Goal: Task Accomplishment & Management: Use online tool/utility

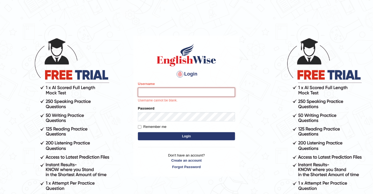
click at [163, 89] on input "Username" at bounding box center [186, 92] width 97 height 9
click at [163, 94] on input "Username" at bounding box center [186, 92] width 97 height 9
type input "souvikdasmahapatra"
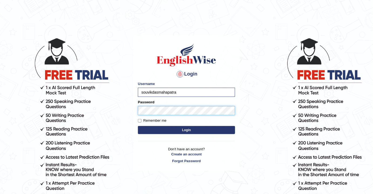
click at [138, 126] on button "Login" at bounding box center [186, 130] width 97 height 8
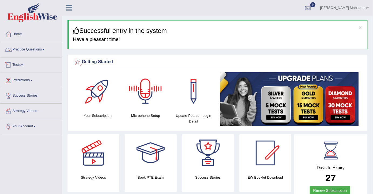
click at [22, 65] on link "Tests" at bounding box center [31, 63] width 62 height 13
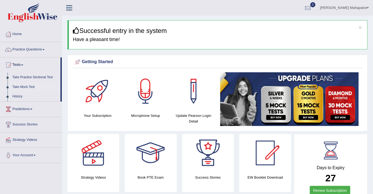
click at [22, 87] on link "Take Mock Test" at bounding box center [35, 87] width 50 height 10
